Goal: Task Accomplishment & Management: Use online tool/utility

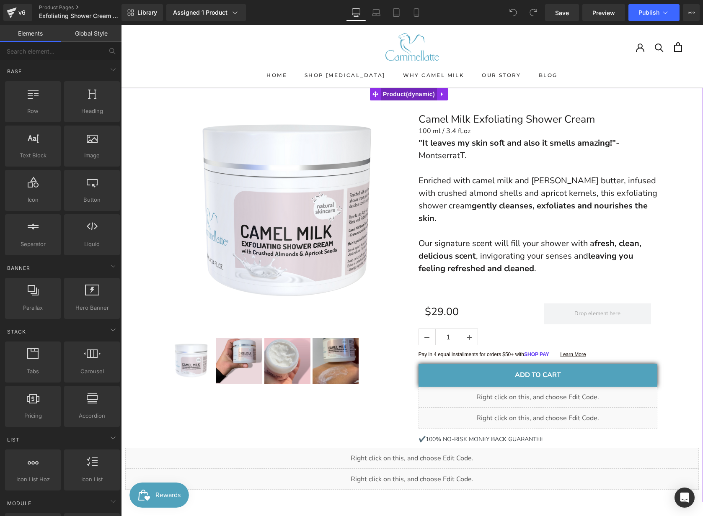
click at [400, 94] on span "Product" at bounding box center [409, 94] width 56 height 13
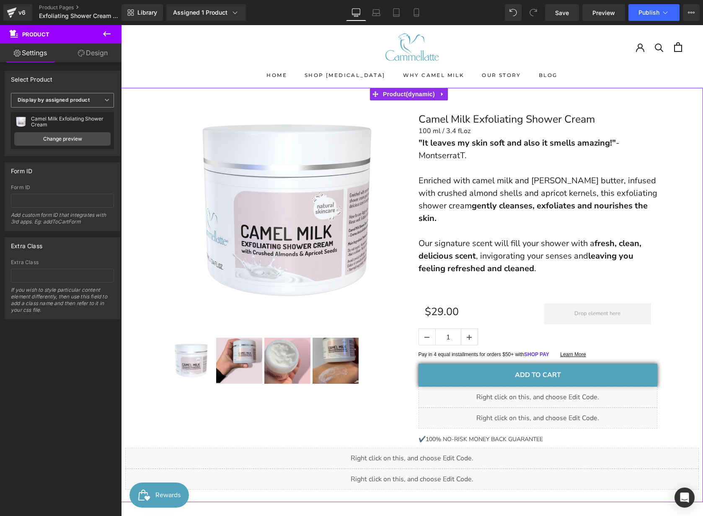
click at [59, 99] on b "Display by assigned product" at bounding box center [54, 100] width 72 height 6
click at [57, 119] on div "Camel Milk Exfoliating Shower Cream" at bounding box center [71, 122] width 80 height 12
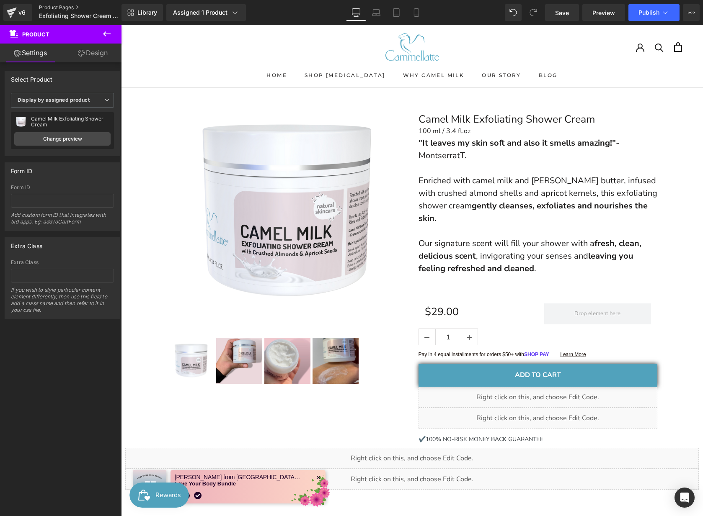
click at [66, 6] on link "Product Pages" at bounding box center [87, 7] width 96 height 7
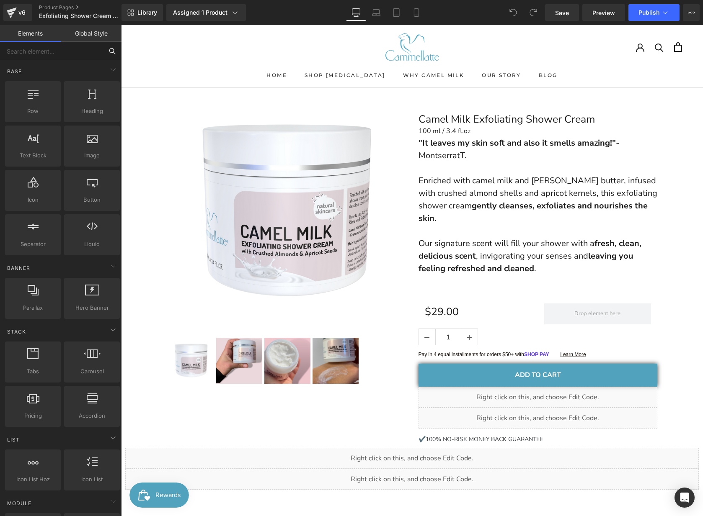
click at [41, 54] on input "text" at bounding box center [51, 51] width 103 height 18
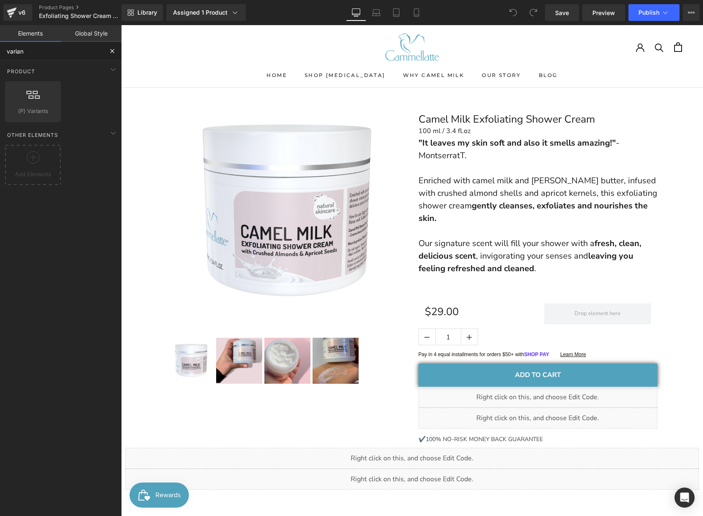
type input "variant"
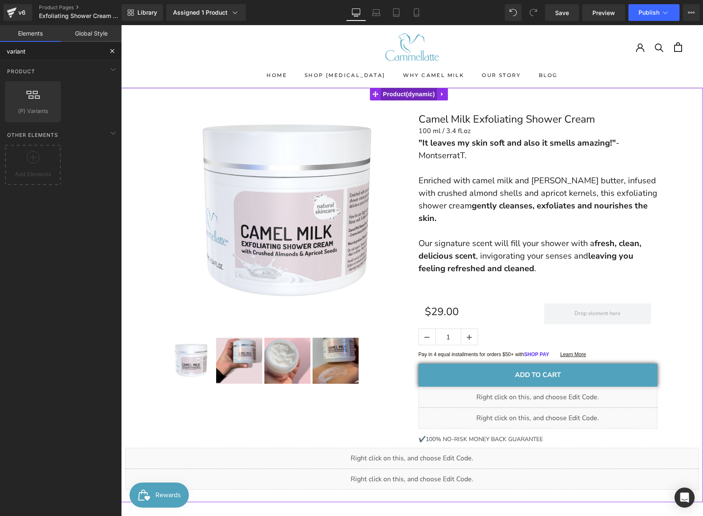
click at [411, 93] on span "Product" at bounding box center [409, 94] width 56 height 13
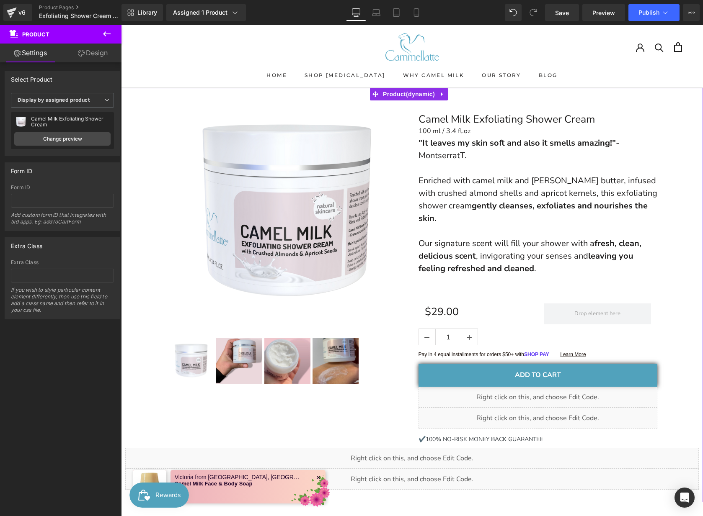
click at [49, 121] on div "Camel Milk Exfoliating Shower Cream" at bounding box center [71, 122] width 80 height 12
click at [67, 139] on link "Change preview" at bounding box center [62, 138] width 96 height 13
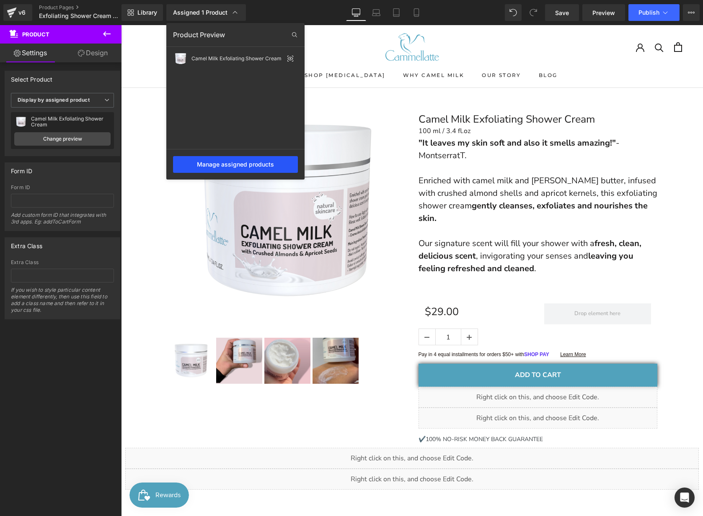
click at [237, 165] on div "Manage assigned products" at bounding box center [235, 164] width 125 height 17
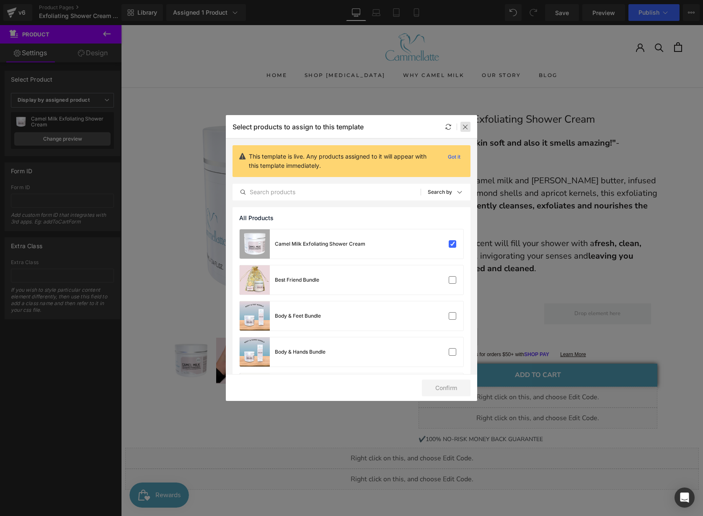
click at [469, 125] on div at bounding box center [465, 127] width 10 height 10
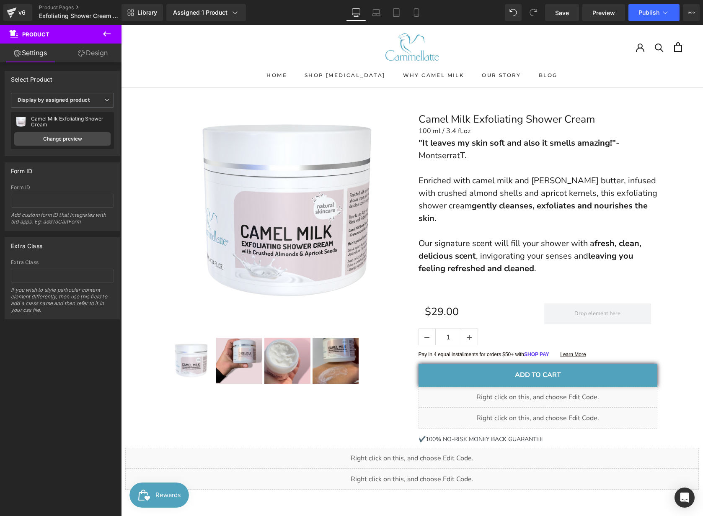
click at [108, 34] on icon at bounding box center [107, 33] width 8 height 5
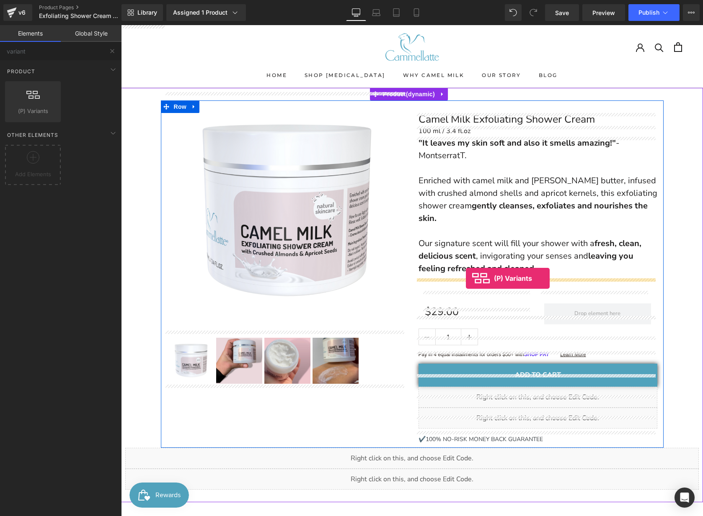
drag, startPoint x: 155, startPoint y: 132, endPoint x: 466, endPoint y: 278, distance: 343.0
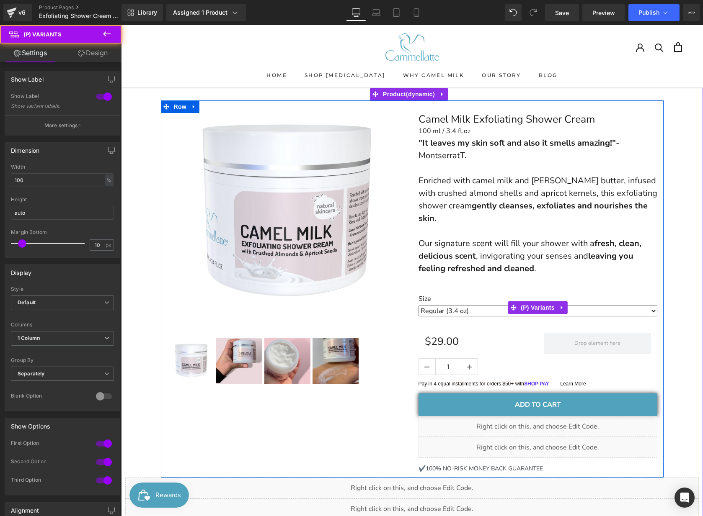
click at [458, 306] on select "Regular (3.4 oz) Large (8.5 oz)" at bounding box center [537, 311] width 239 height 11
click at [418, 306] on select "Regular (3.4 oz) Large (8.5 oz)" at bounding box center [537, 311] width 239 height 11
click at [453, 306] on select "Regular (3.4 oz) Large (8.5 oz)" at bounding box center [537, 311] width 239 height 11
select select "Regular (3.4 oz)"
click at [418, 306] on select "Regular (3.4 oz) Large (8.5 oz)" at bounding box center [537, 311] width 239 height 11
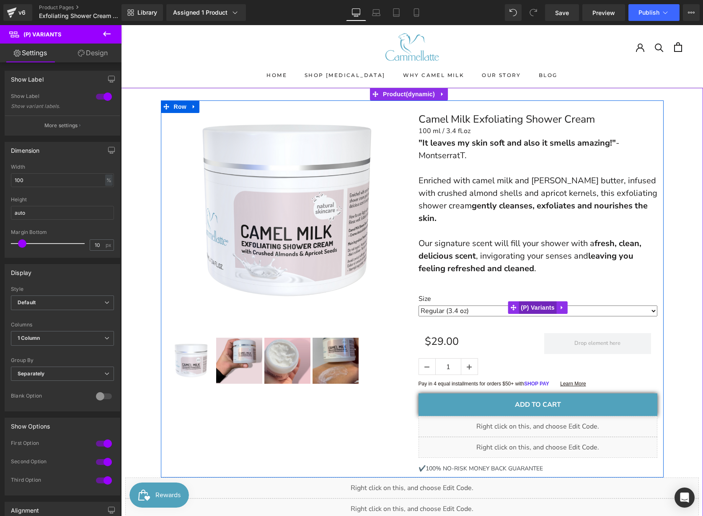
click at [535, 301] on span "(P) Variants" at bounding box center [537, 307] width 38 height 13
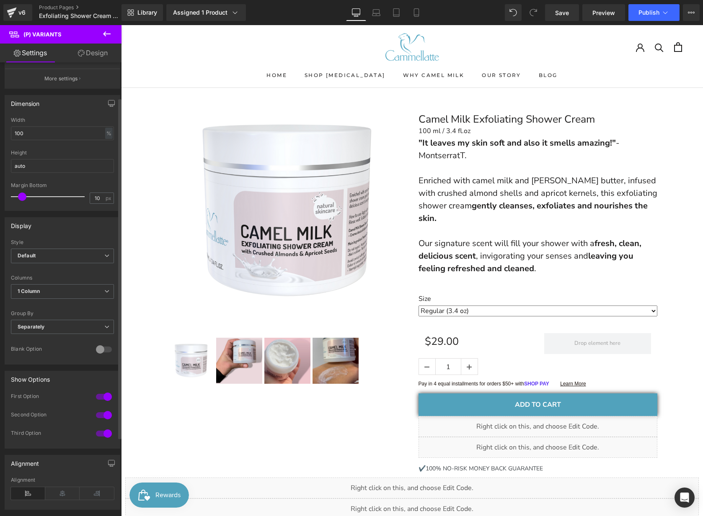
scroll to position [3, 0]
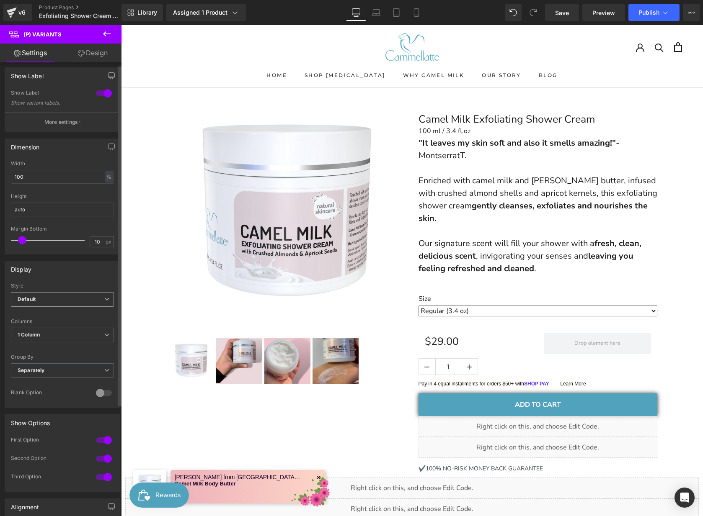
click at [42, 300] on span "Default" at bounding box center [62, 299] width 103 height 15
click at [50, 328] on li "Inline" at bounding box center [61, 327] width 100 height 13
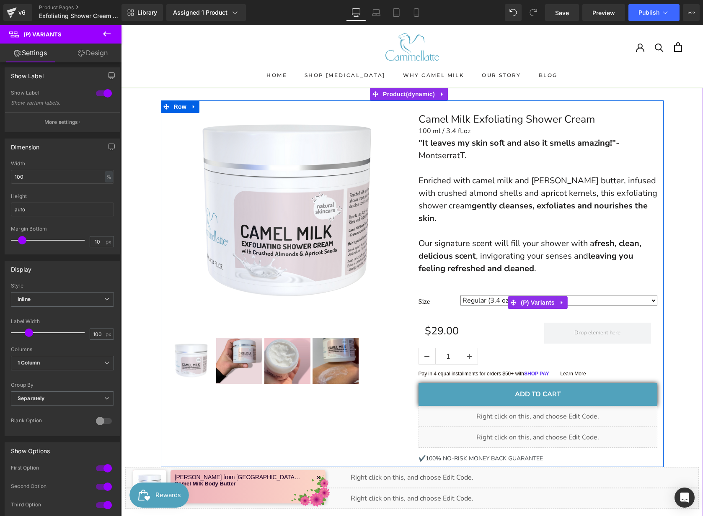
click at [425, 298] on label "Size" at bounding box center [439, 303] width 42 height 10
click at [469, 295] on select "Regular (3.4 oz) Large (8.5 oz)" at bounding box center [558, 300] width 197 height 11
click at [460, 295] on select "Regular (3.4 oz) Large (8.5 oz)" at bounding box center [558, 300] width 197 height 11
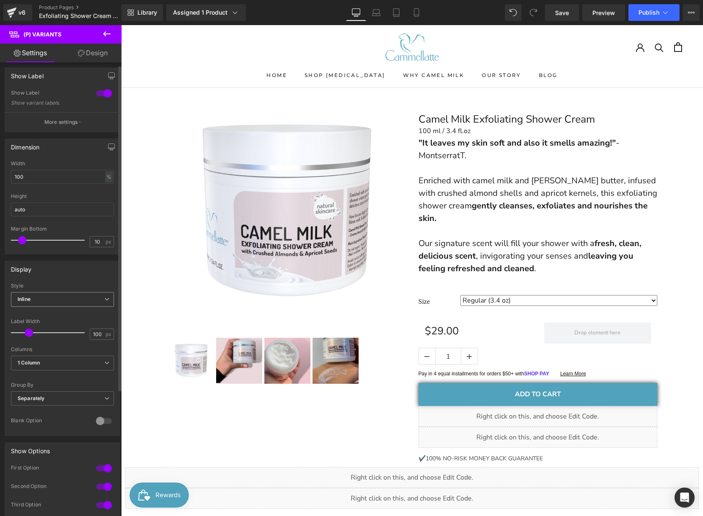
click at [43, 301] on span "Inline" at bounding box center [62, 299] width 103 height 15
click at [44, 315] on li "Default" at bounding box center [61, 314] width 100 height 13
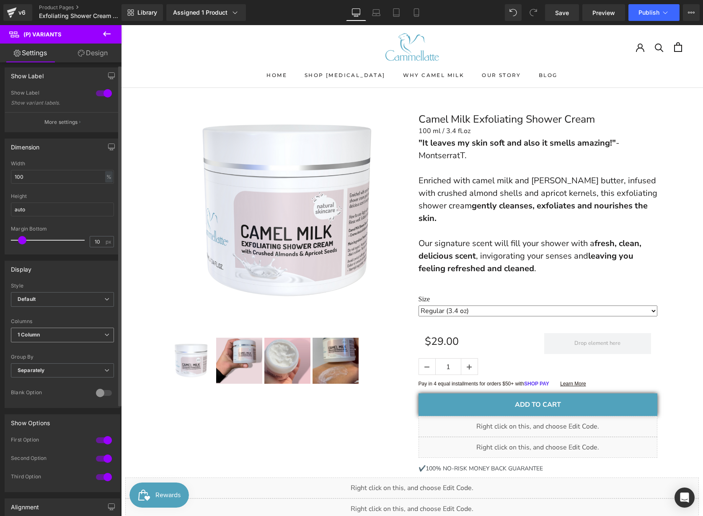
click at [41, 336] on span "1 Column" at bounding box center [62, 335] width 103 height 15
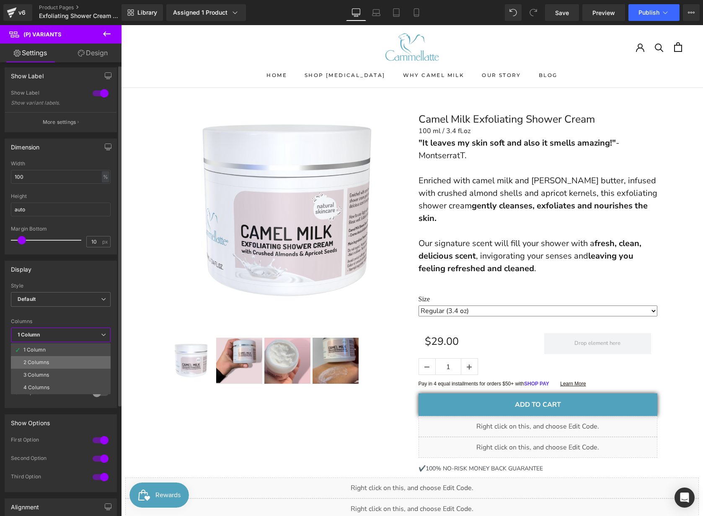
click at [48, 357] on li "2 Columns" at bounding box center [61, 362] width 100 height 13
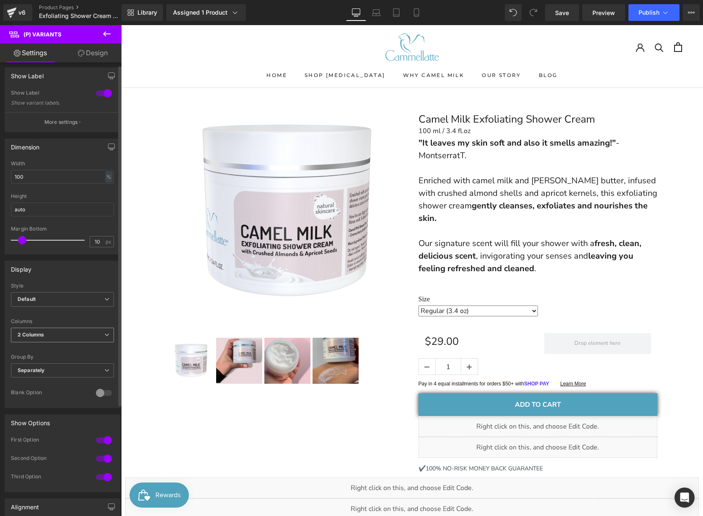
click at [52, 335] on span "2 Columns" at bounding box center [62, 335] width 103 height 15
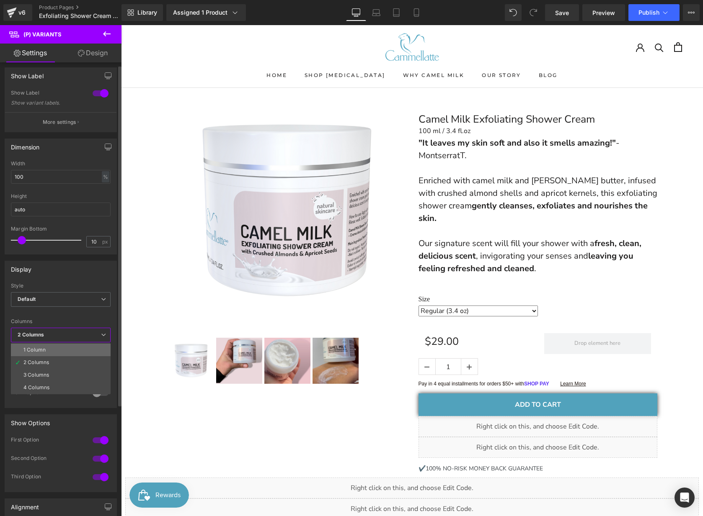
click at [51, 345] on li "1 Column" at bounding box center [61, 350] width 100 height 13
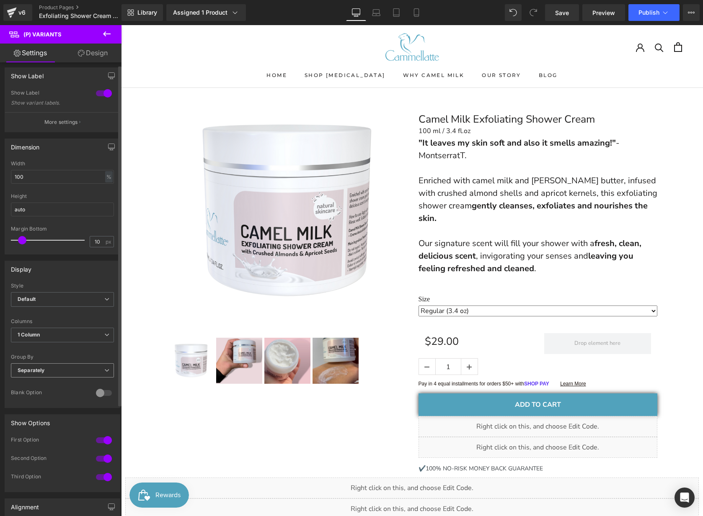
click at [53, 370] on span "Separately" at bounding box center [62, 370] width 103 height 15
click at [52, 384] on li "Default" at bounding box center [61, 385] width 100 height 13
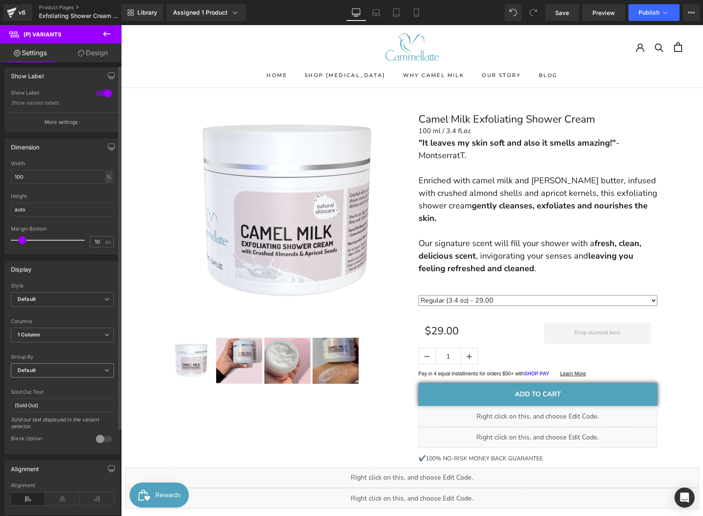
click at [53, 371] on span "Default" at bounding box center [62, 370] width 103 height 15
click at [48, 397] on div "Separately" at bounding box center [36, 398] width 26 height 6
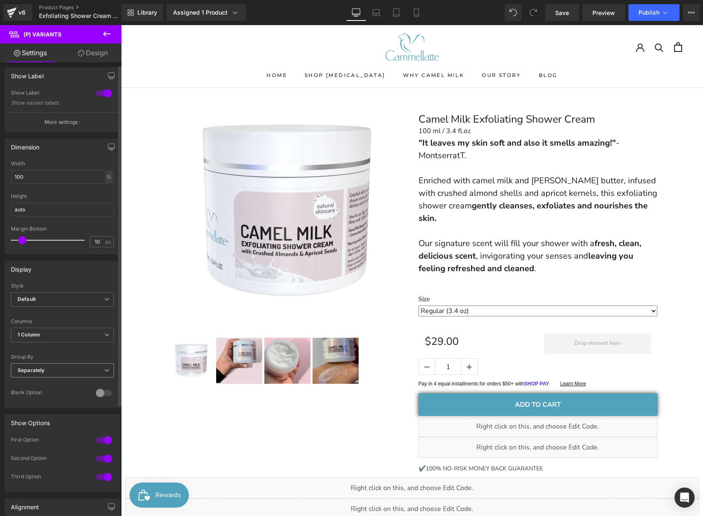
click at [57, 370] on span "Separately" at bounding box center [62, 370] width 103 height 15
click at [52, 389] on li "Default" at bounding box center [61, 385] width 100 height 13
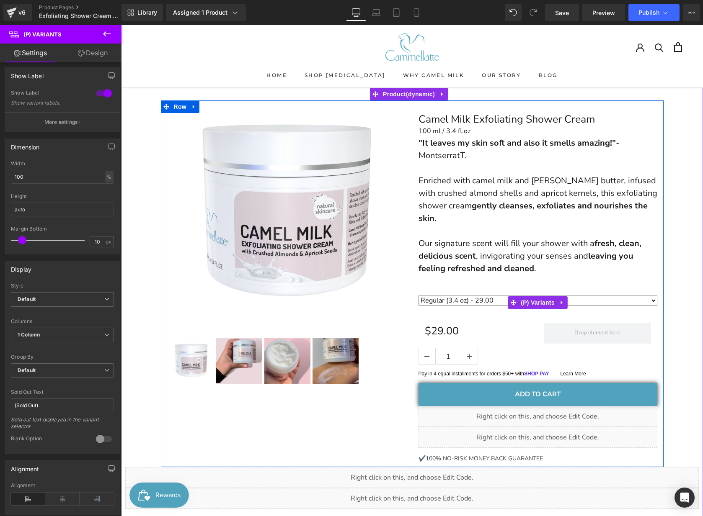
click at [496, 295] on select "Regular (3.4 oz) - 29.00 Large (8.5 oz) - 65.00" at bounding box center [537, 300] width 239 height 11
click at [418, 295] on select "Regular (3.4 oz) - 29.00 Large (8.5 oz) - 65.00" at bounding box center [537, 300] width 239 height 11
click at [495, 295] on select "Regular (3.4 oz) - 29.00 Large (8.5 oz) - 65.00" at bounding box center [537, 300] width 239 height 11
select select "46907142308079"
click at [418, 295] on select "Regular (3.4 oz) - 29.00 Large (8.5 oz) - 65.00" at bounding box center [537, 300] width 239 height 11
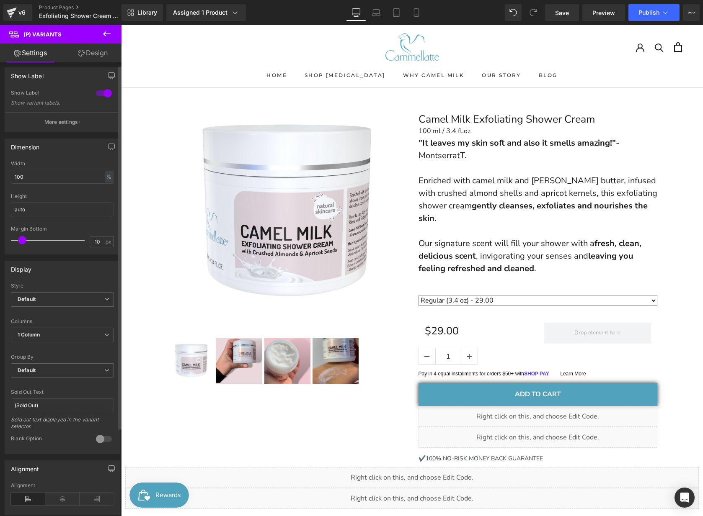
scroll to position [0, 0]
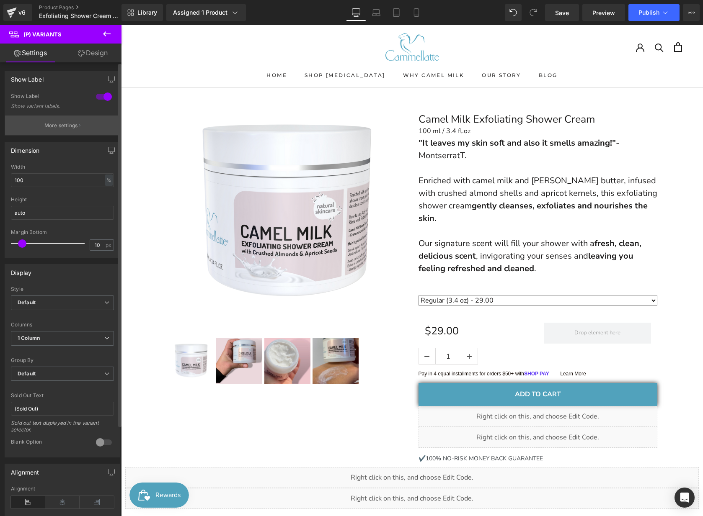
click at [59, 124] on p "More settings" at bounding box center [60, 126] width 33 height 8
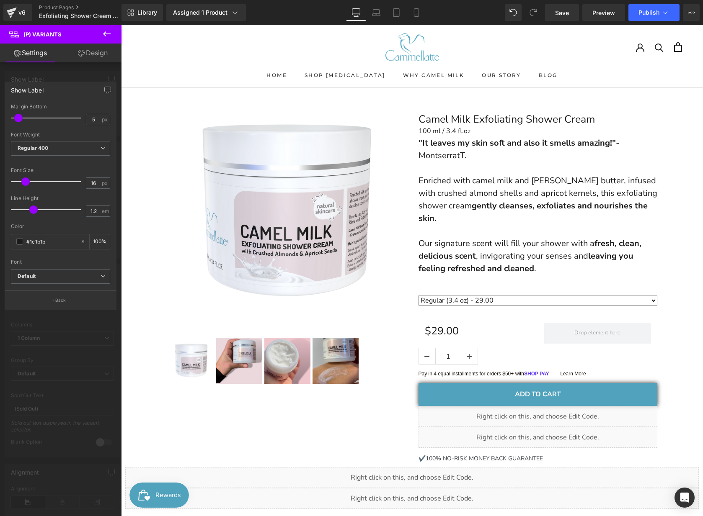
click at [105, 31] on icon at bounding box center [107, 34] width 10 height 10
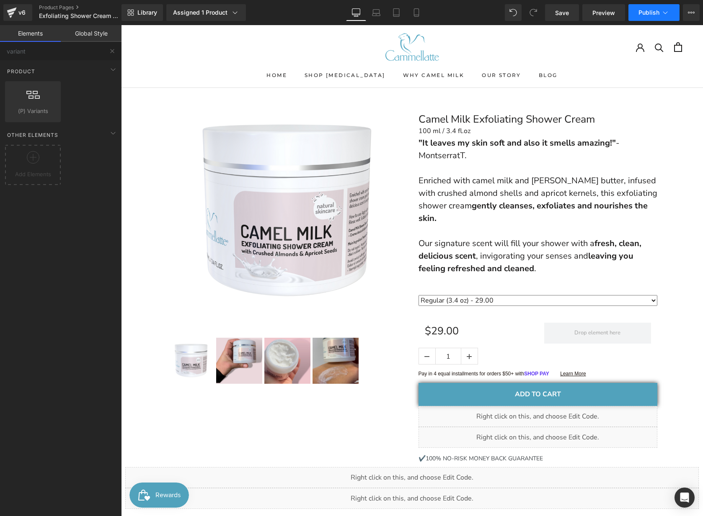
click at [646, 13] on span "Publish" at bounding box center [648, 12] width 21 height 7
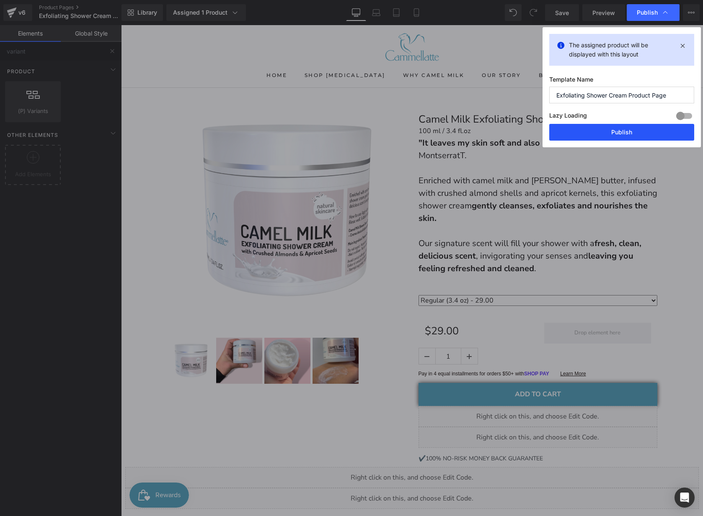
click at [631, 133] on button "Publish" at bounding box center [621, 132] width 145 height 17
